Goal: Navigation & Orientation: Find specific page/section

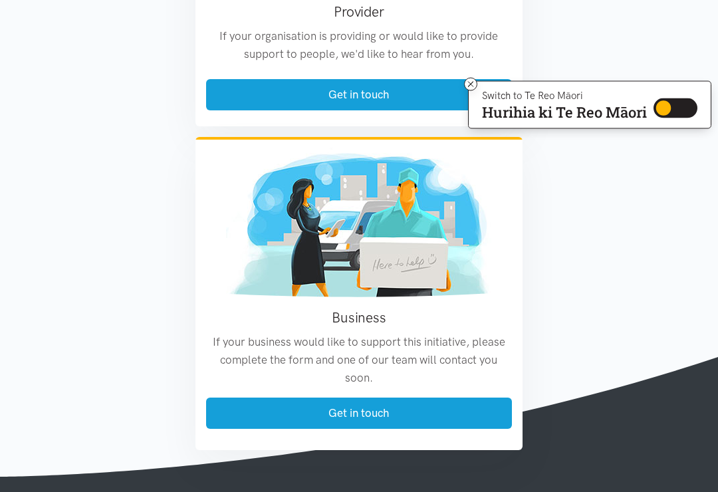
scroll to position [2258, 0]
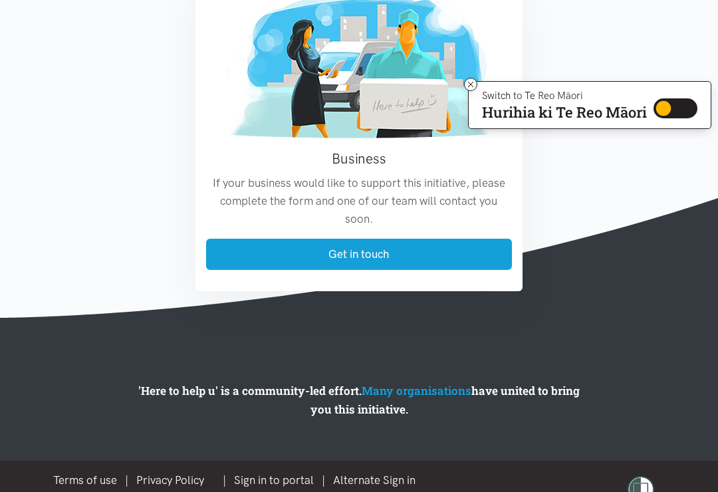
click at [637, 485] on img at bounding box center [641, 489] width 27 height 27
click at [665, 110] on input "Switch to Te Reo Māori" at bounding box center [676, 108] width 44 height 20
checkbox input "true"
